Goal: Transaction & Acquisition: Purchase product/service

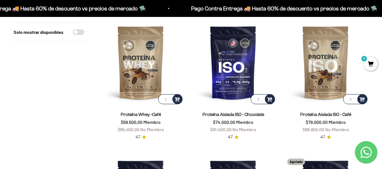
scroll to position [338, 0]
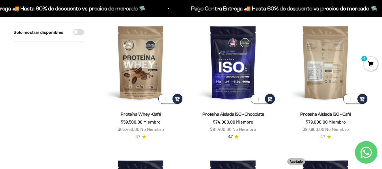
click at [325, 82] on img at bounding box center [326, 63] width 86 height 86
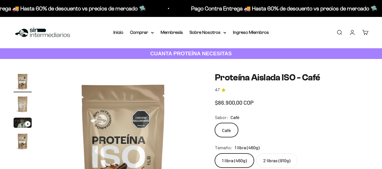
click at [25, 95] on img "Ir al artículo 2" at bounding box center [23, 104] width 18 height 18
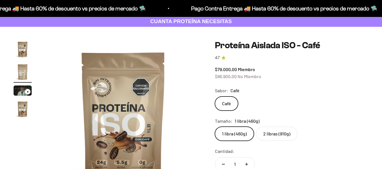
click at [205, 118] on img at bounding box center [283, 118] width 156 height 156
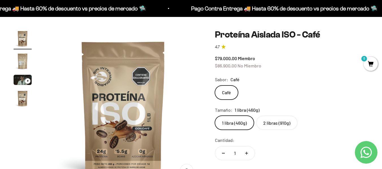
click at [20, 58] on img "Ir al artículo 2" at bounding box center [23, 61] width 18 height 18
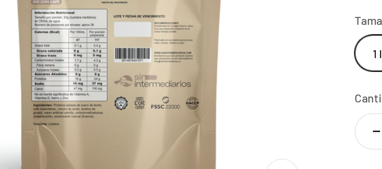
scroll to position [31, 0]
